Goal: Communication & Community: Answer question/provide support

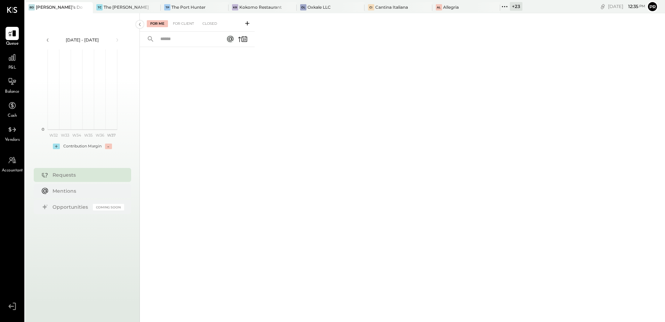
click at [504, 6] on icon at bounding box center [504, 6] width 1 height 1
click at [378, 9] on div "Cantina Italiana" at bounding box center [391, 7] width 33 height 6
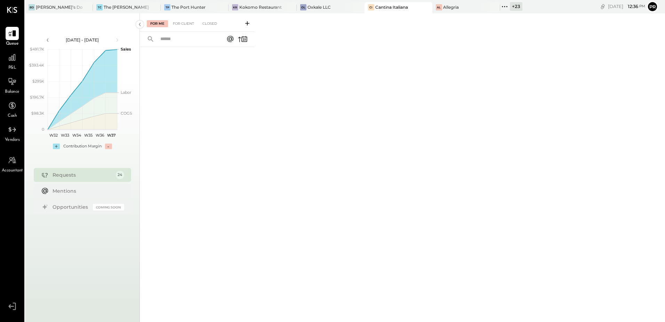
drag, startPoint x: 178, startPoint y: 25, endPoint x: 180, endPoint y: 31, distance: 6.2
click at [178, 25] on div "For Client" at bounding box center [183, 23] width 28 height 7
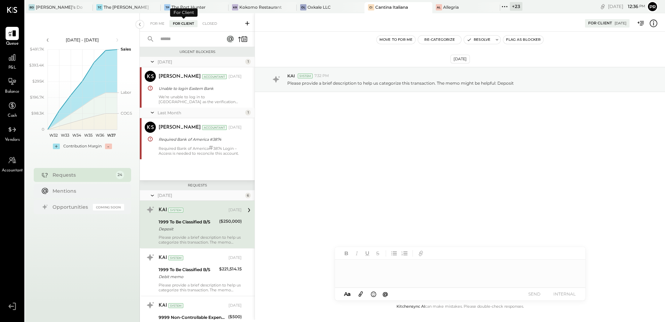
scroll to position [40, 0]
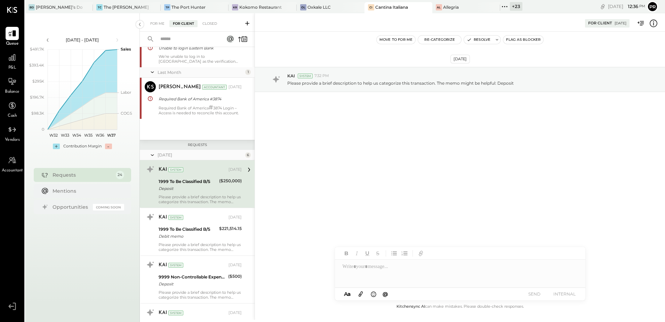
click at [179, 33] on div at bounding box center [183, 39] width 86 height 15
click at [178, 38] on input "text" at bounding box center [187, 38] width 63 height 11
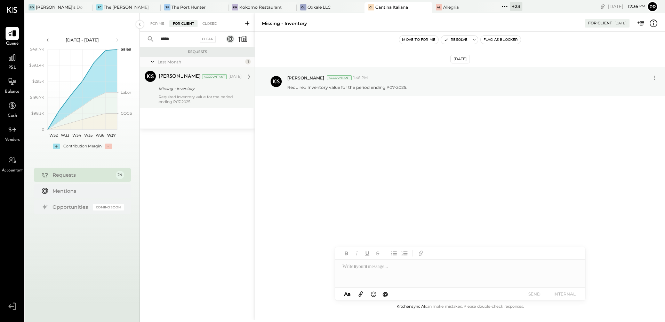
type input "*****"
click at [189, 81] on div "[PERSON_NAME] Accountant [DATE]" at bounding box center [200, 77] width 83 height 12
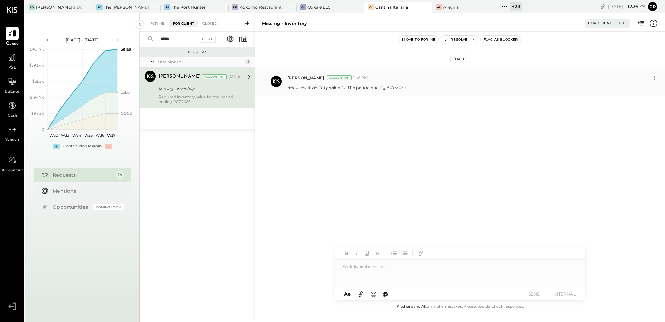
click at [390, 87] on p "Required Inventory value for the period ending P07-2025." at bounding box center [347, 87] width 120 height 6
copy div "Required Inventory value for the period ending P07-2025. TP [PERSON_NAME] [PERS…"
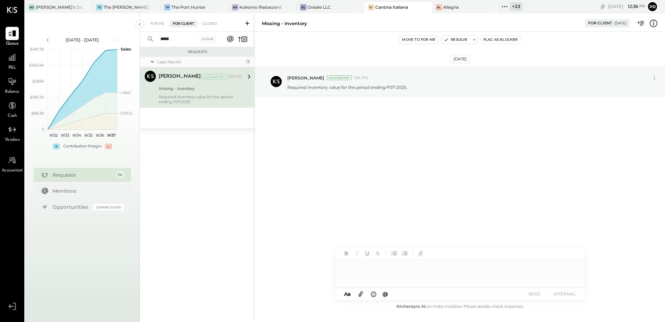
click at [377, 269] on div at bounding box center [460, 273] width 251 height 28
paste div
click at [466, 267] on div "**********" at bounding box center [460, 273] width 251 height 28
click at [535, 293] on button "SEND" at bounding box center [535, 293] width 28 height 9
